Goal: Task Accomplishment & Management: Complete application form

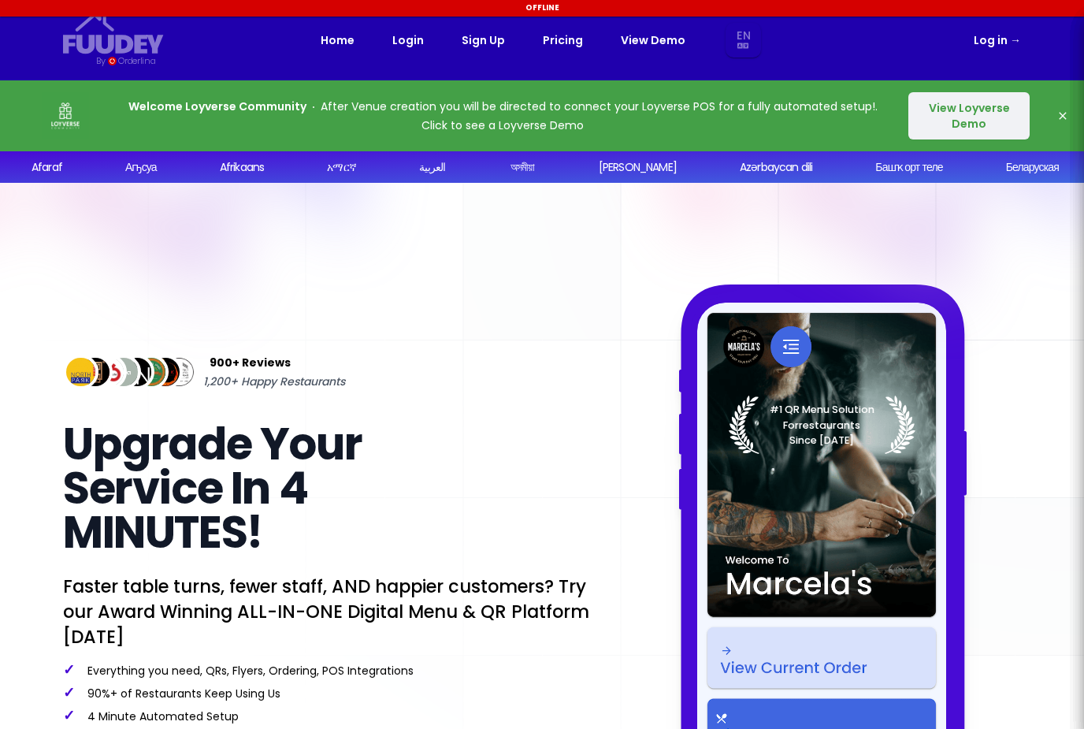
select select "en"
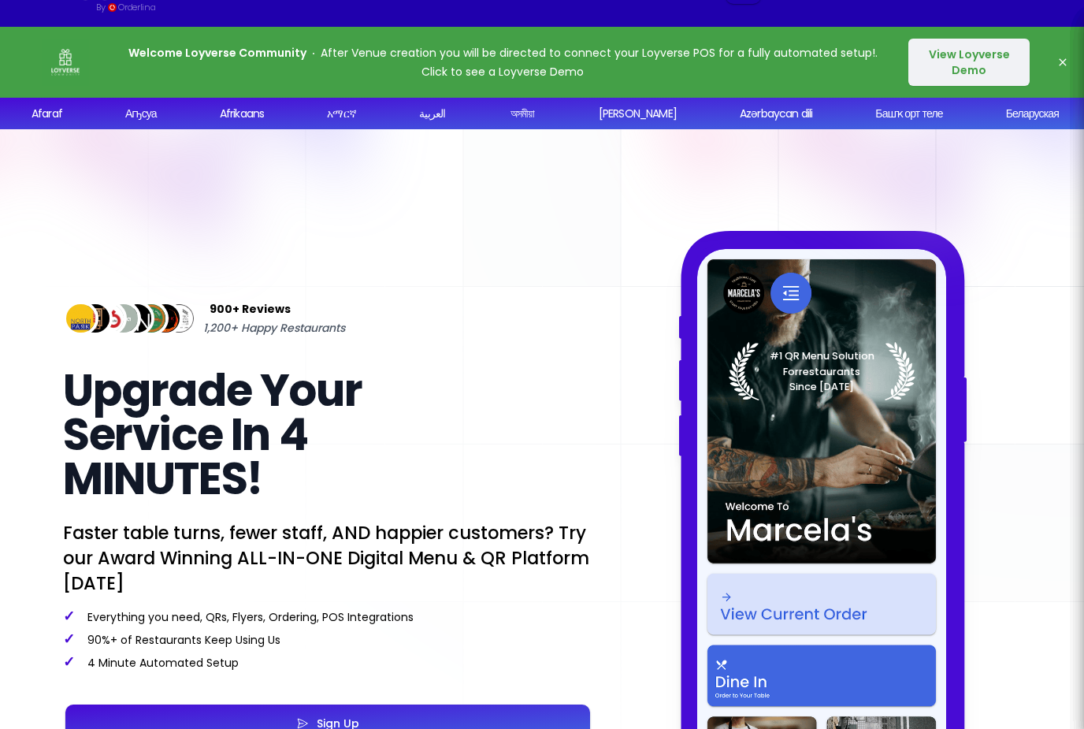
select select "en"
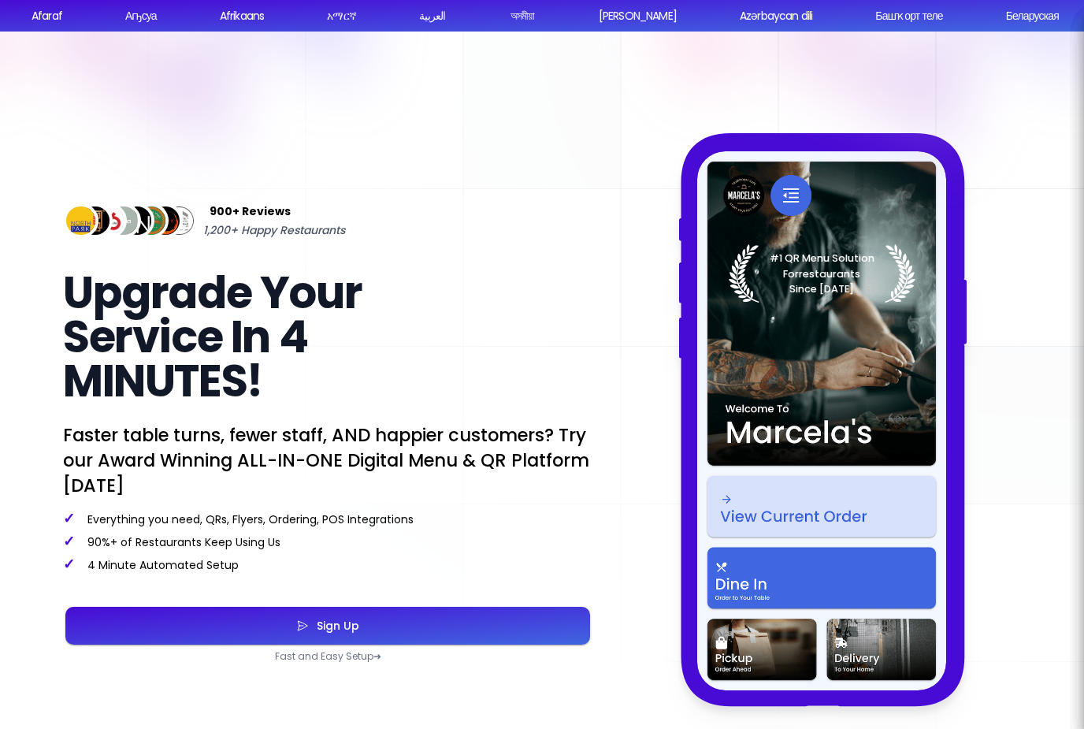
scroll to position [151, 0]
select select "en"
click at [149, 625] on button "Sign Up" at bounding box center [327, 626] width 525 height 38
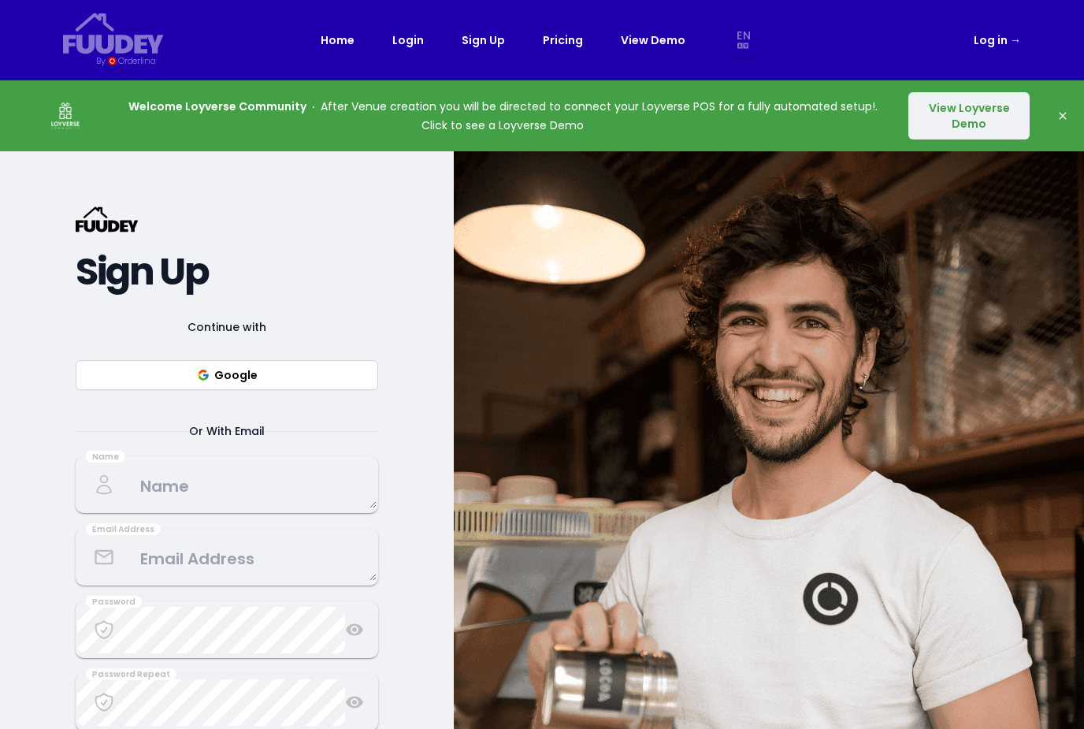
select select "en"
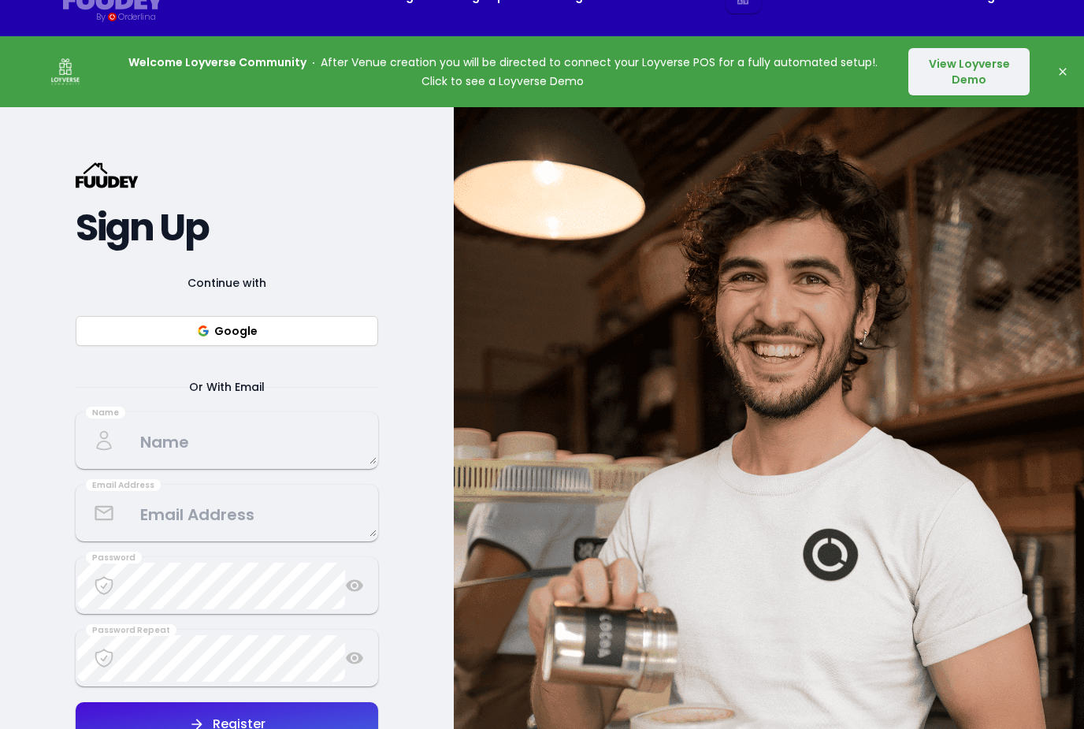
select select "en"
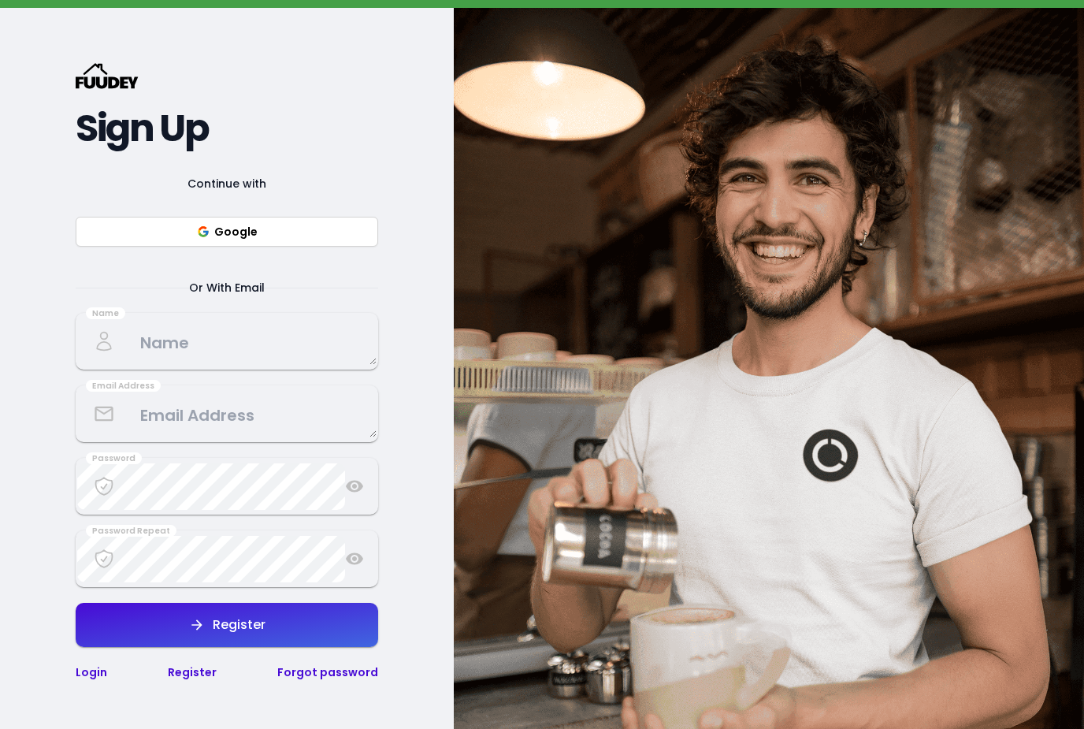
scroll to position [144, 0]
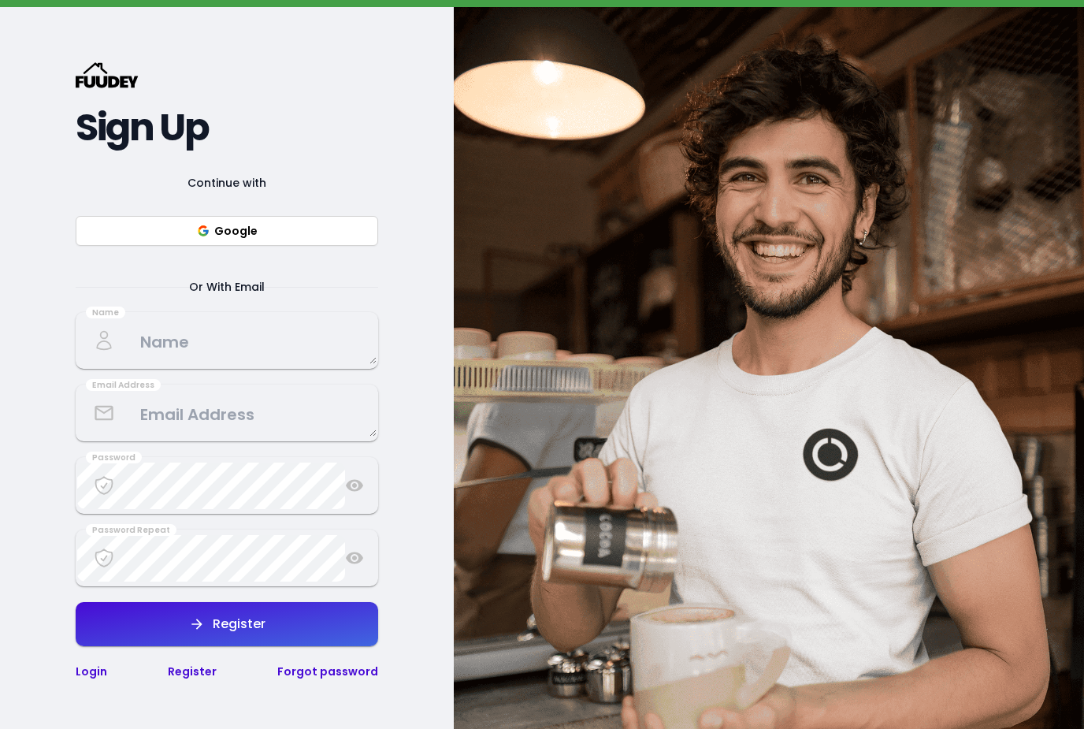
click at [160, 364] on textarea at bounding box center [226, 340] width 299 height 46
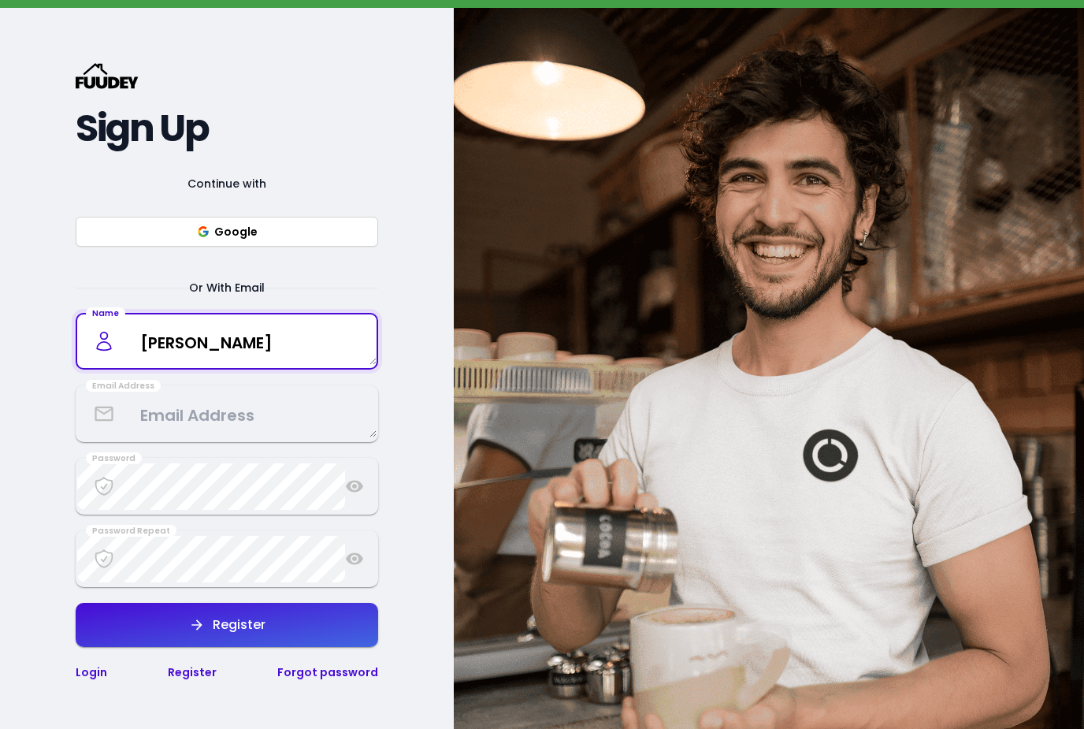
type textarea "[PERSON_NAME]"
click at [128, 437] on textarea at bounding box center [226, 414] width 299 height 46
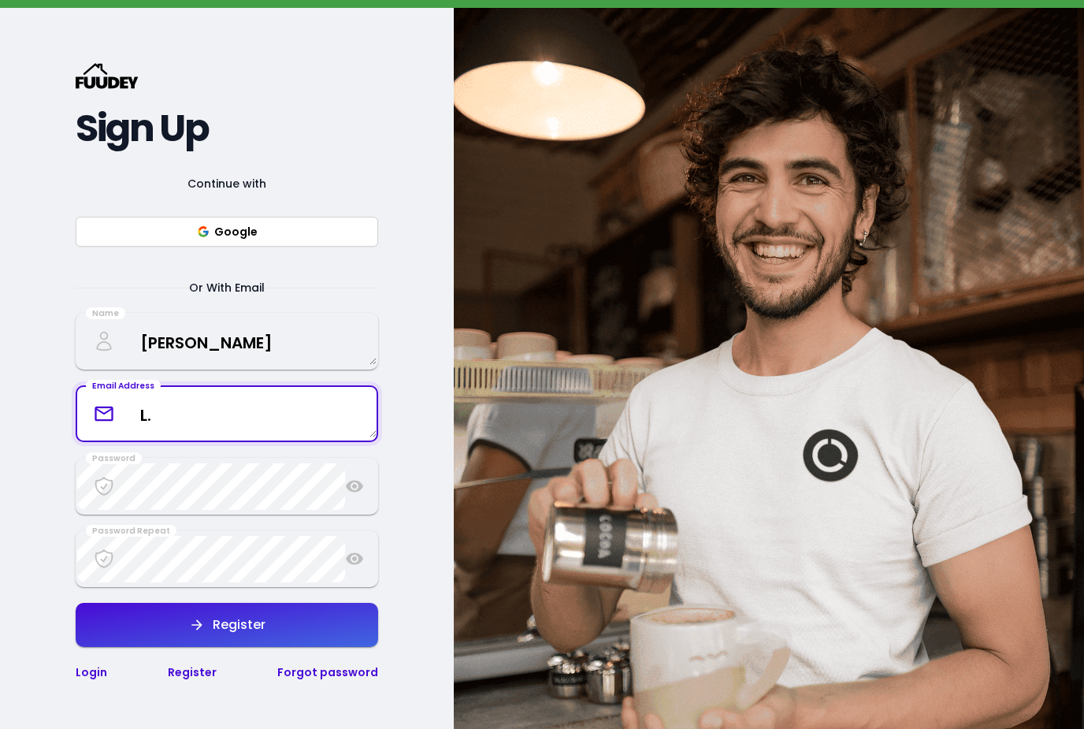
type textarea "L"
type textarea "[EMAIL_ADDRESS][DOMAIN_NAME]"
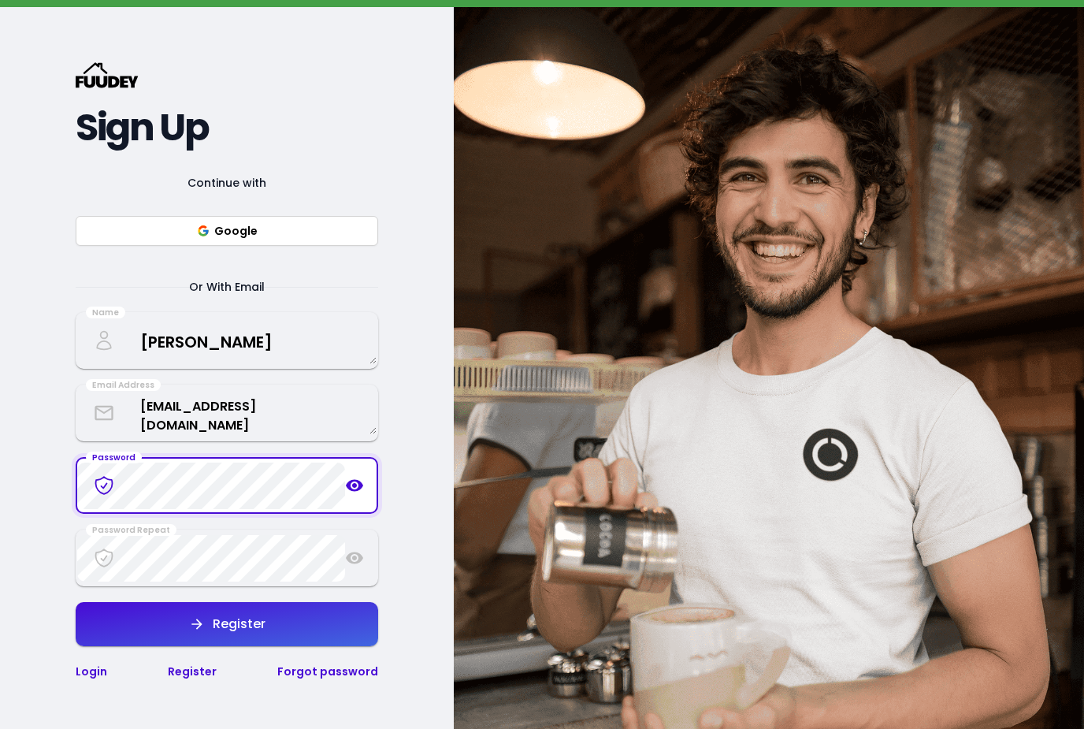
scroll to position [144, 0]
click at [194, 679] on link "Register" at bounding box center [192, 671] width 49 height 16
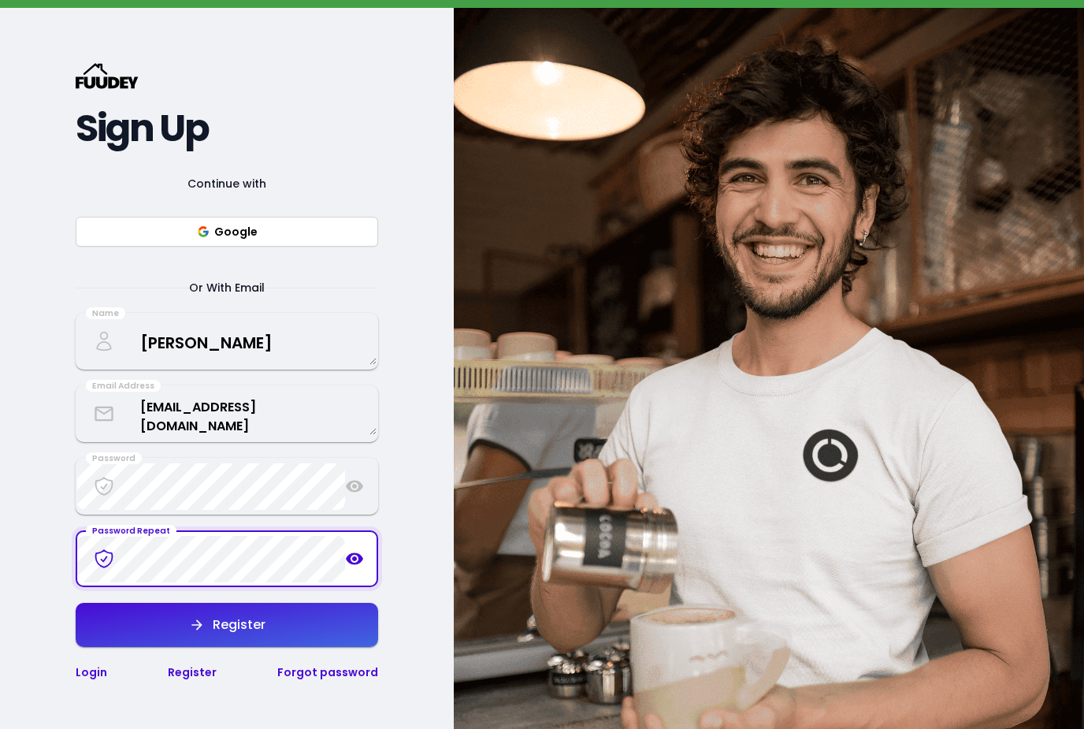
click at [359, 565] on icon at bounding box center [354, 559] width 17 height 12
click at [272, 647] on button "Register" at bounding box center [227, 625] width 302 height 44
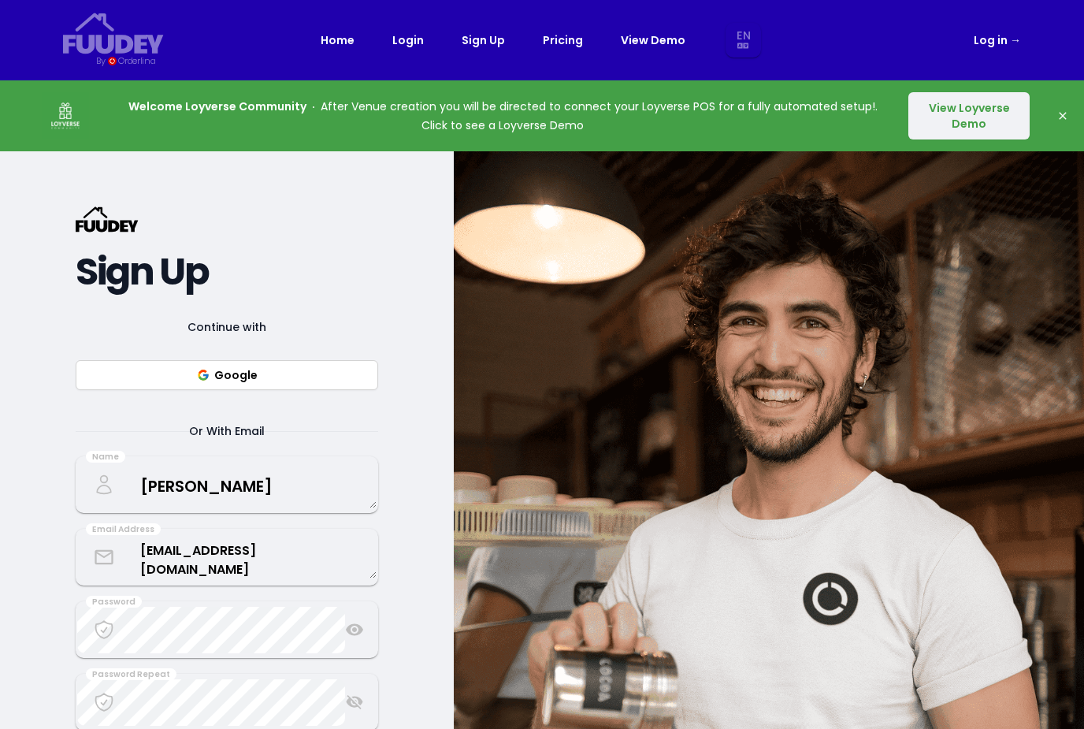
select select "en"
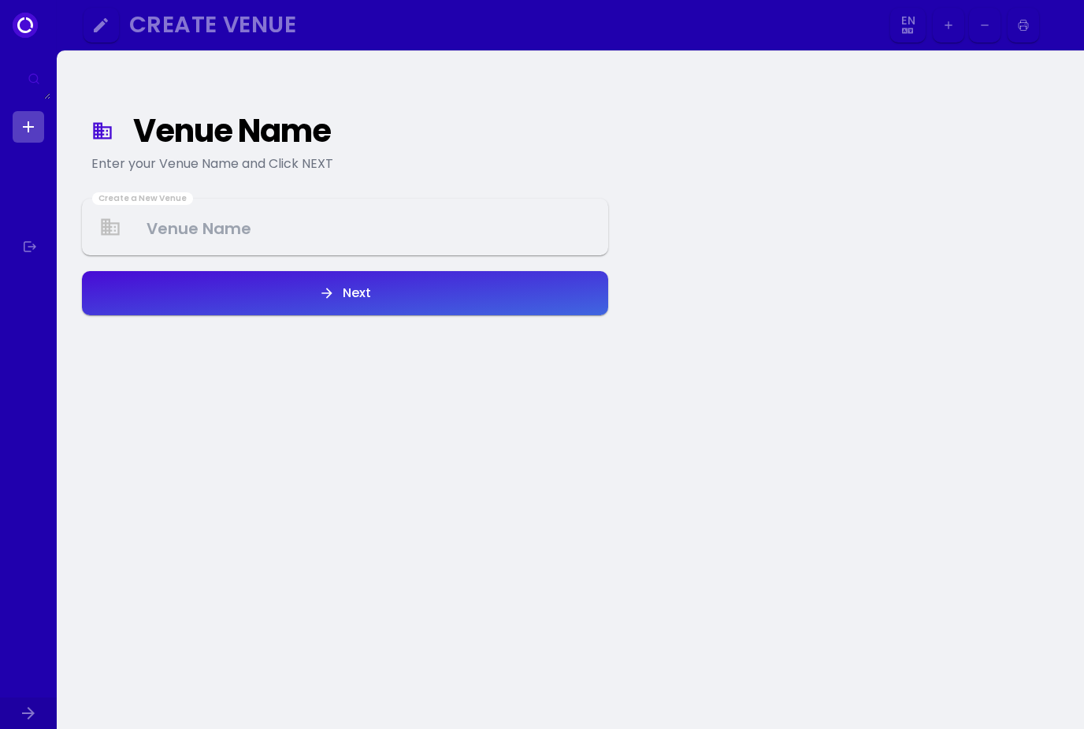
select select "en"
click at [276, 218] on Venue at bounding box center [344, 227] width 523 height 46
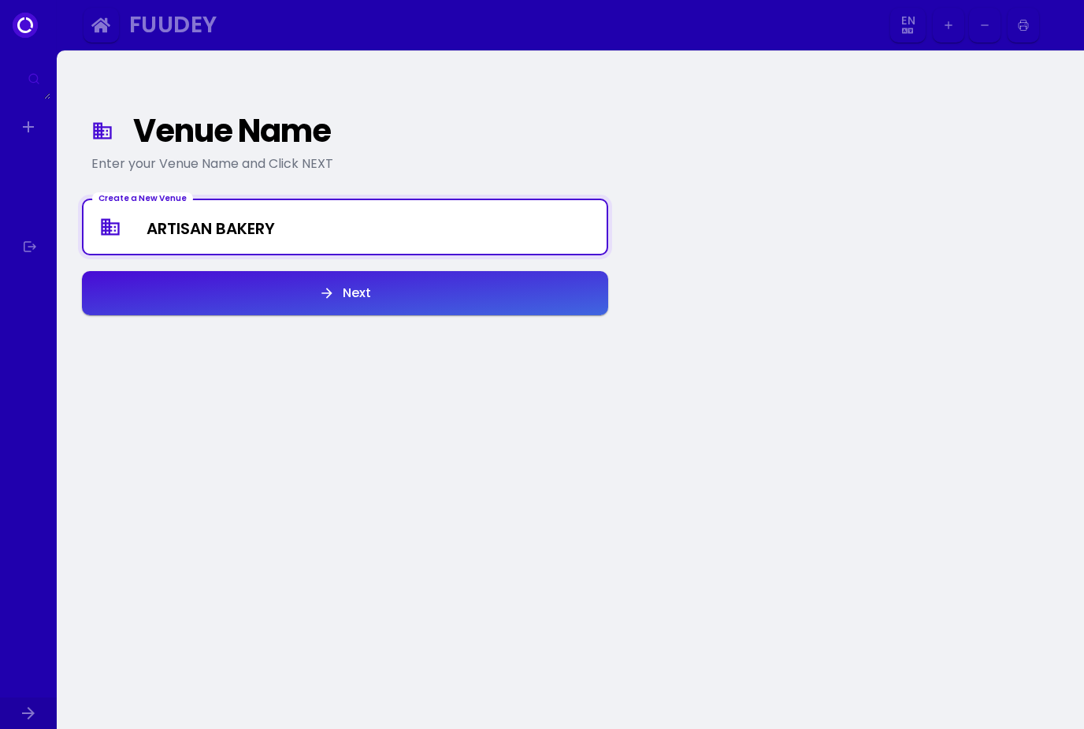
type Venue "ARTISAN BAKERY"
click at [378, 304] on button "Next" at bounding box center [345, 293] width 526 height 44
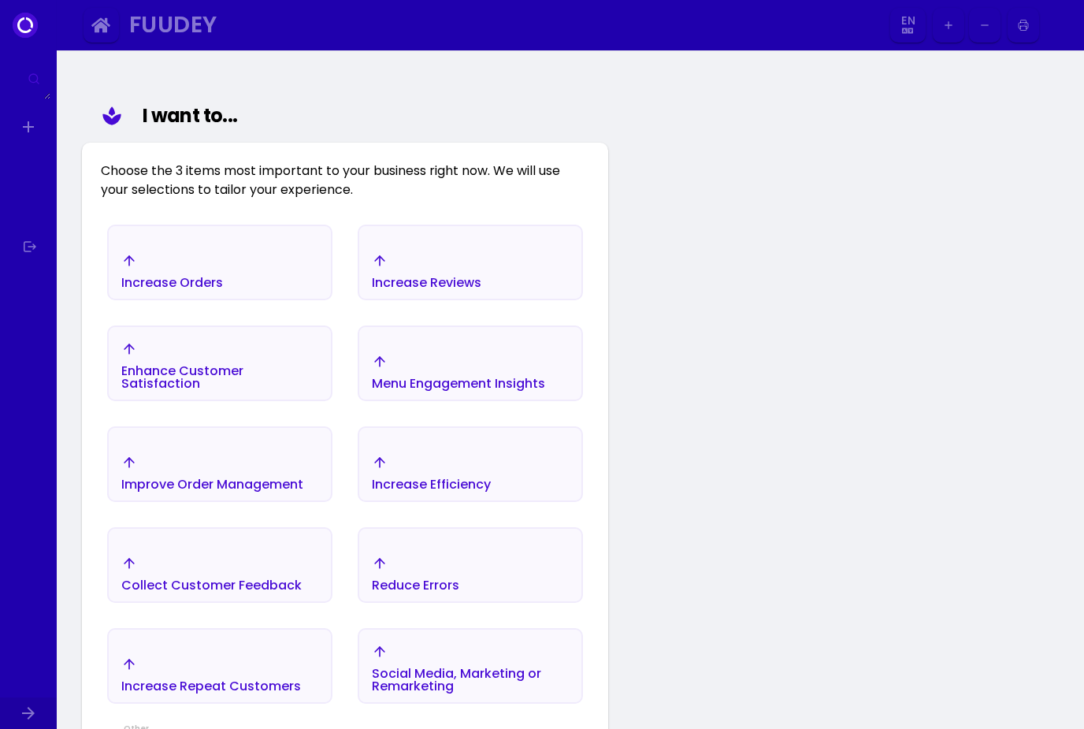
scroll to position [183, 0]
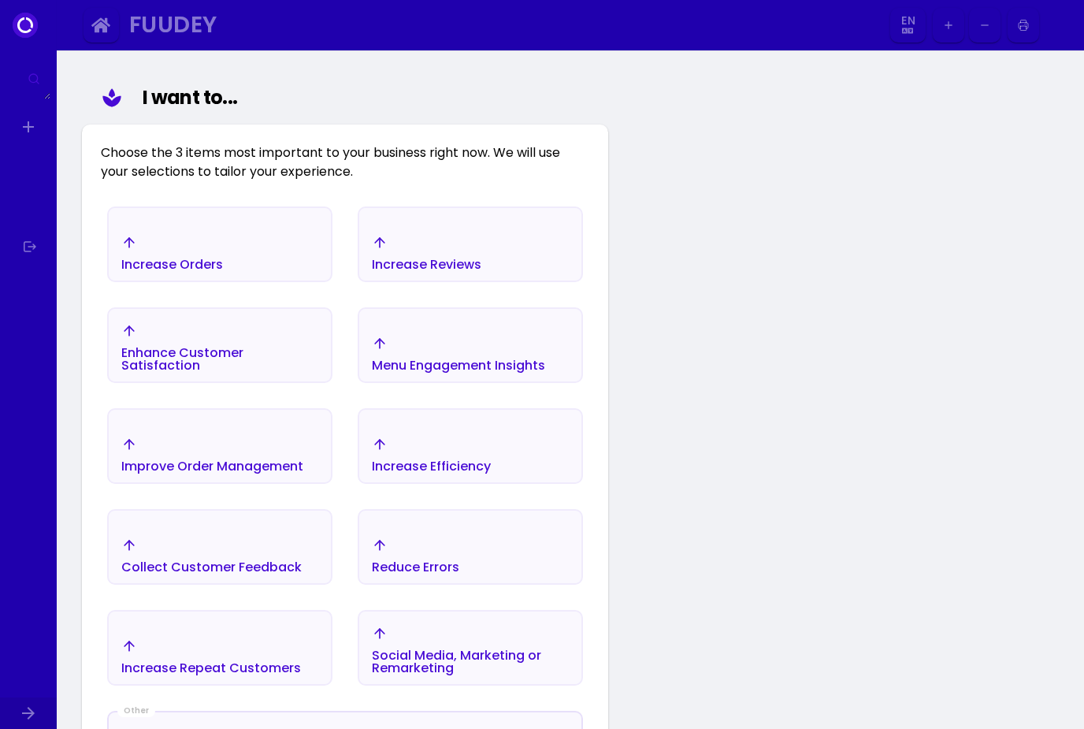
click at [250, 249] on div "Increase Orders" at bounding box center [220, 252] width 222 height 55
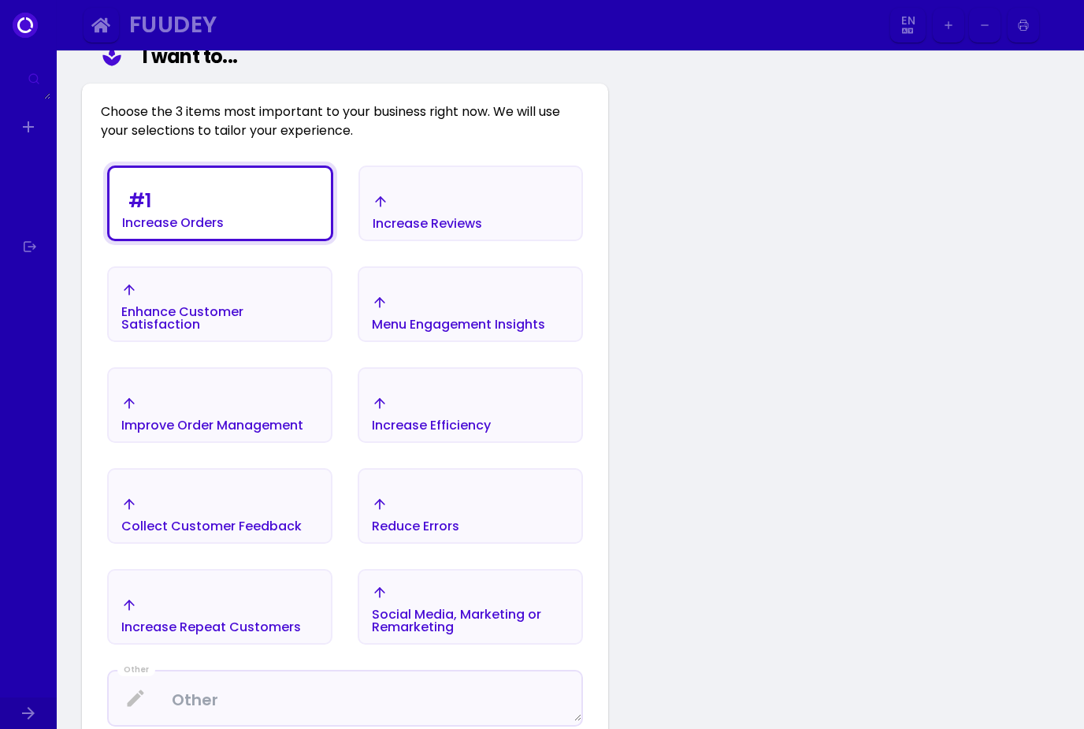
select select "en"
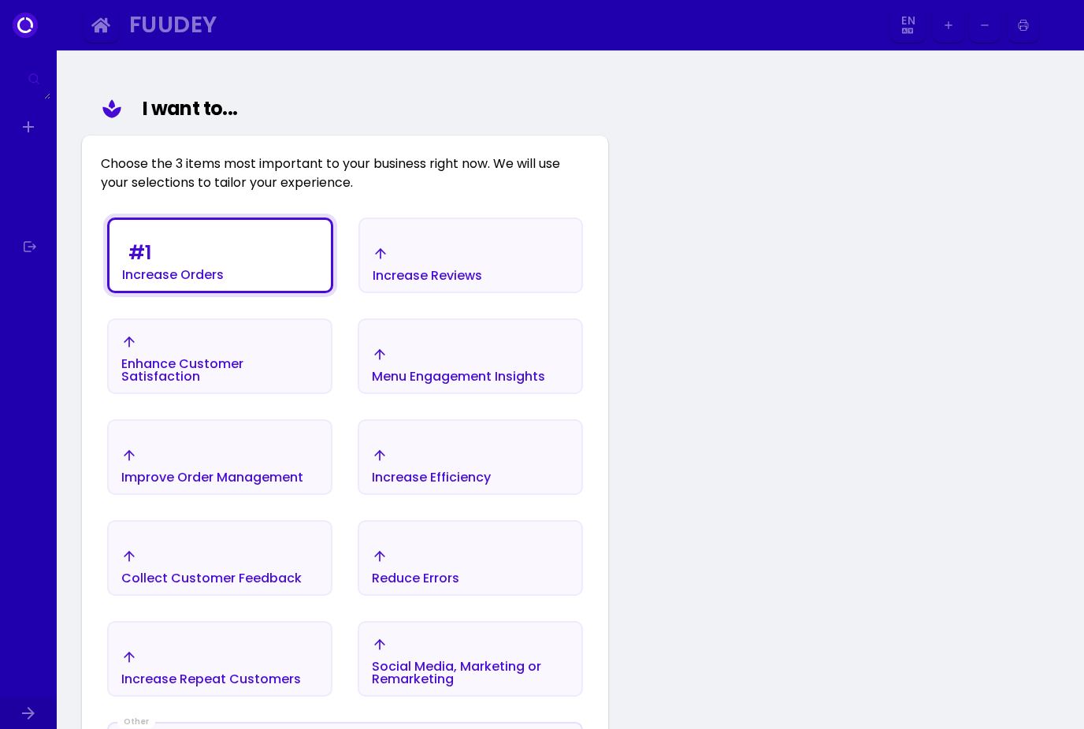
scroll to position [171, 0]
click at [253, 448] on div "Improve Order Management" at bounding box center [212, 466] width 182 height 36
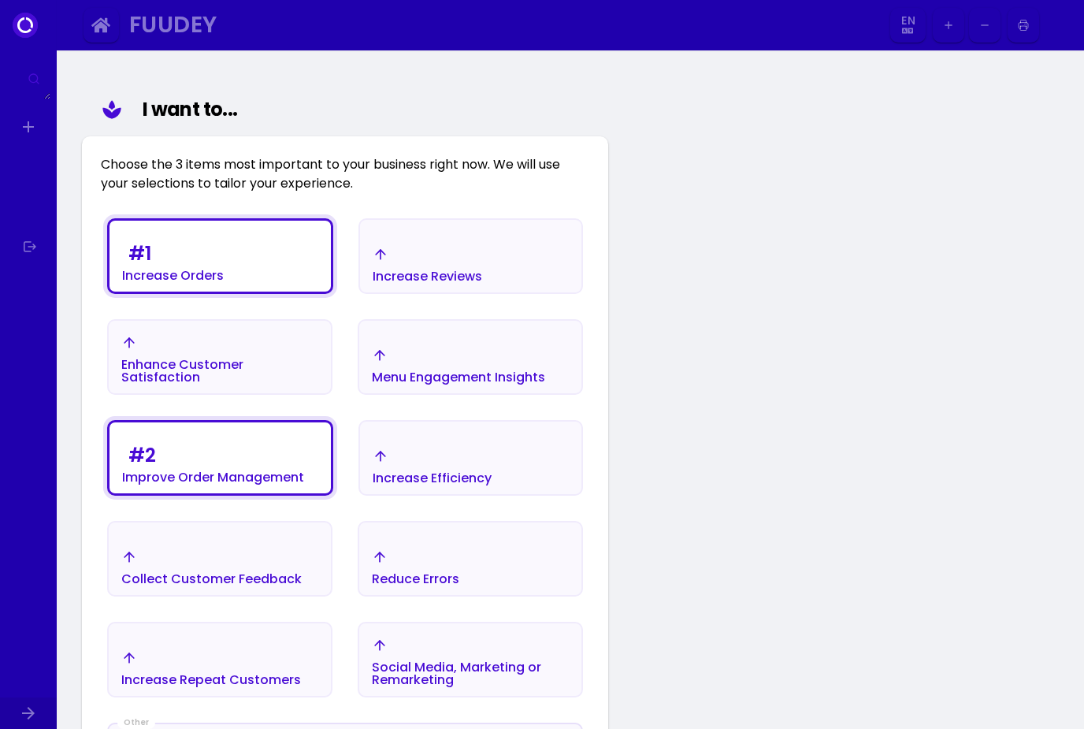
click at [476, 457] on div "Increase Efficiency" at bounding box center [432, 466] width 119 height 36
click at [225, 348] on div "Enhance Customer Satisfaction" at bounding box center [219, 359] width 197 height 49
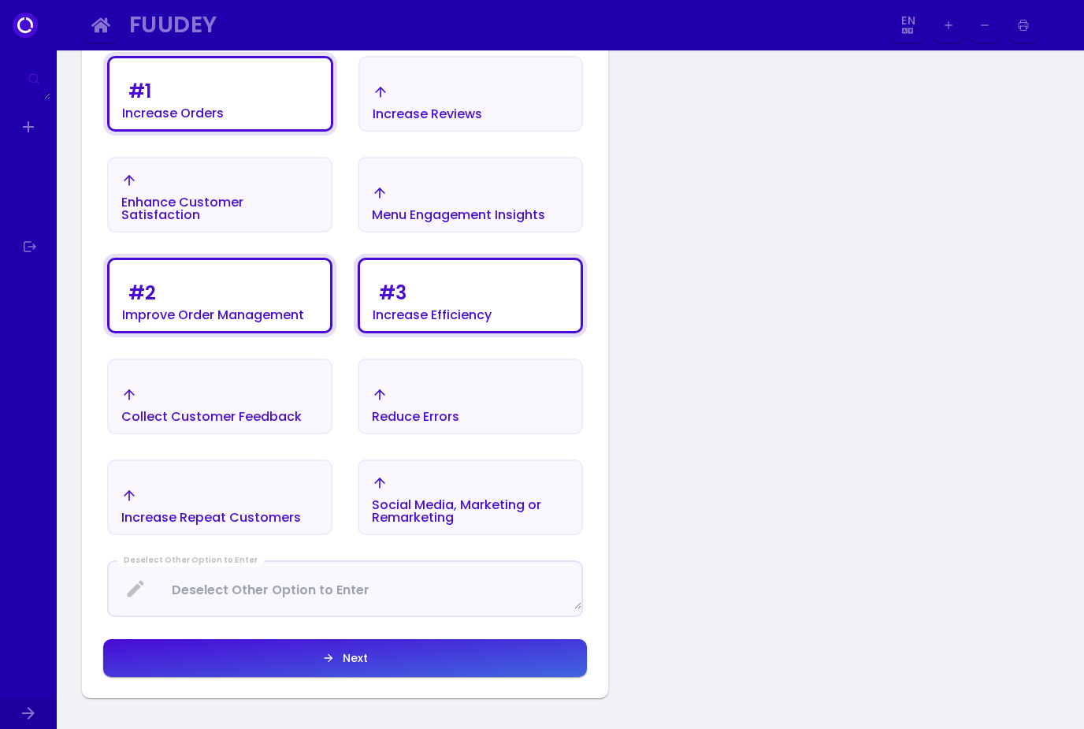
scroll to position [340, 0]
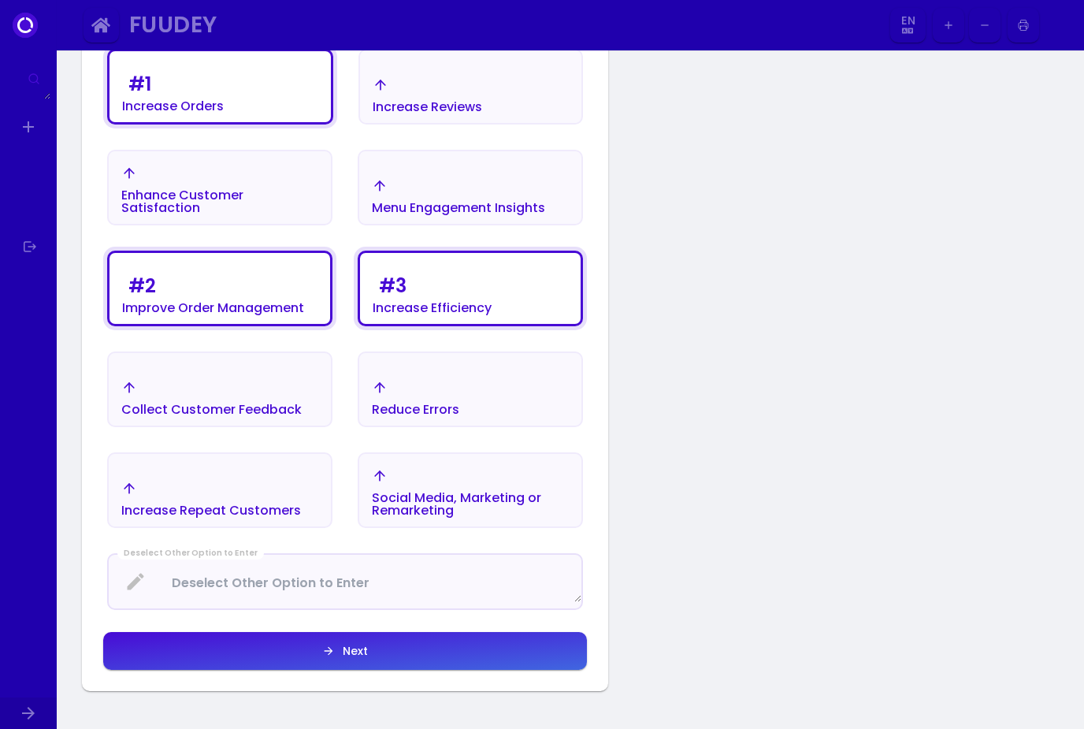
click at [373, 649] on button "Next" at bounding box center [345, 651] width 484 height 38
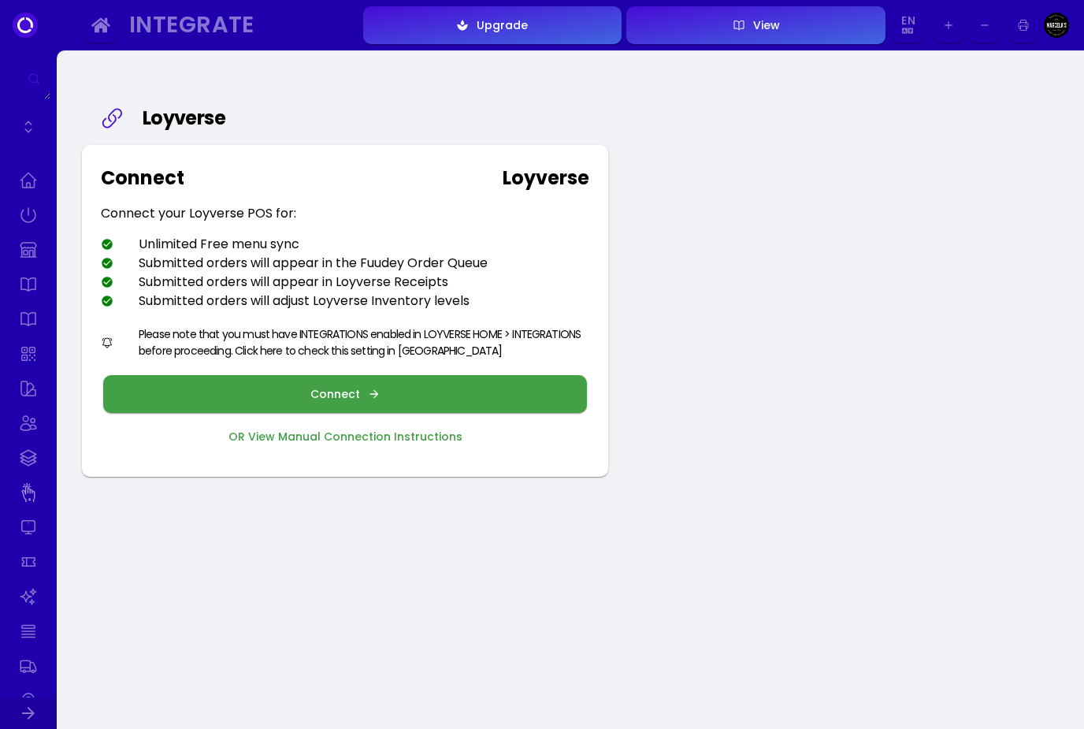
click at [377, 394] on icon "button" at bounding box center [374, 394] width 13 height 13
